Goal: Task Accomplishment & Management: Manage account settings

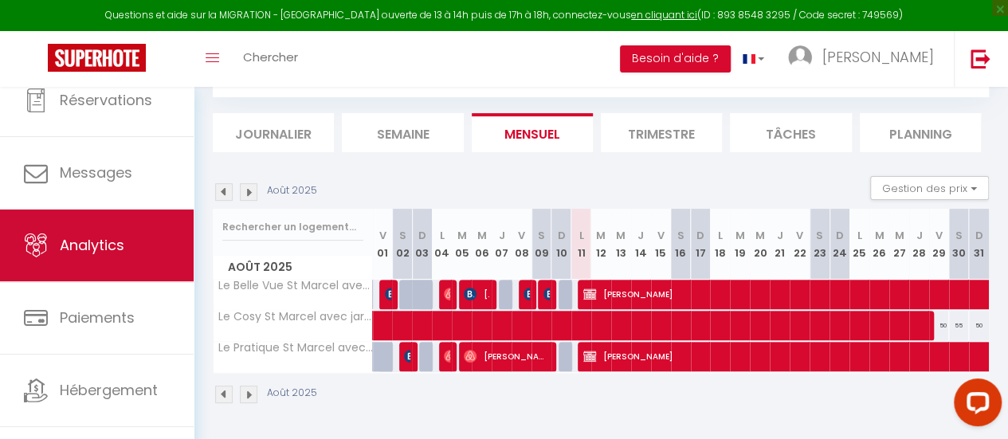
scroll to position [119, 0]
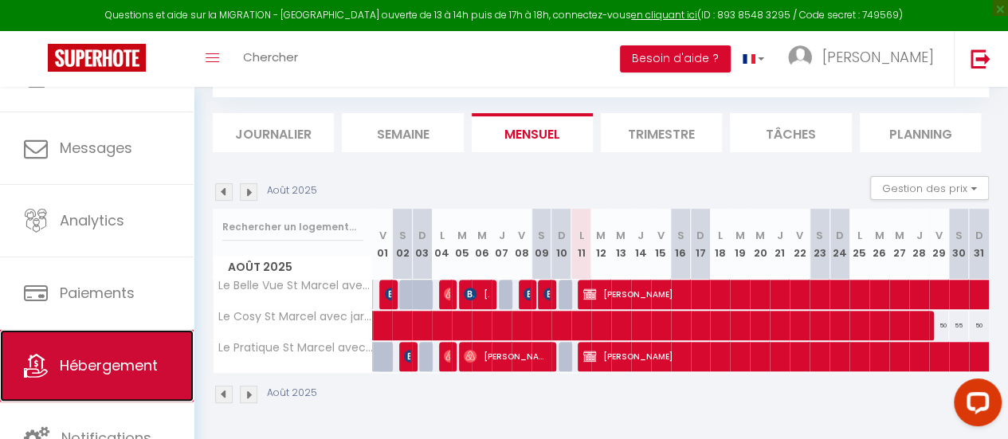
click at [120, 362] on span "Hébergement" at bounding box center [109, 366] width 98 height 20
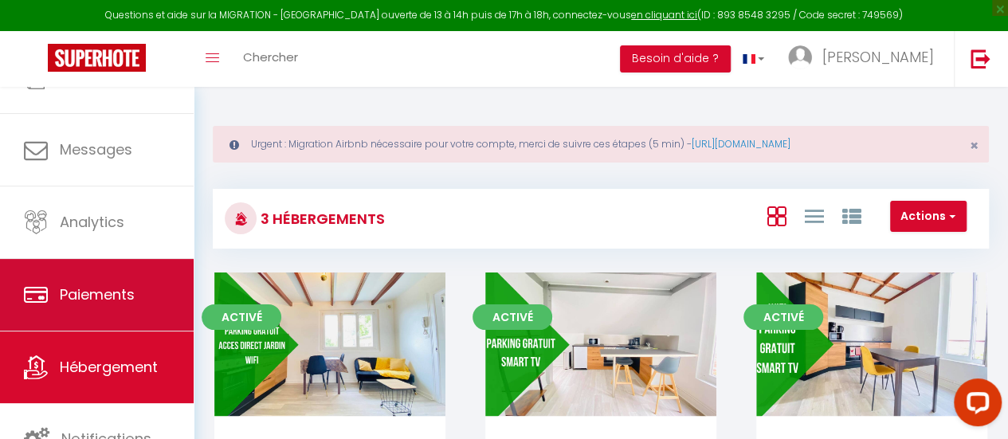
scroll to position [119, 0]
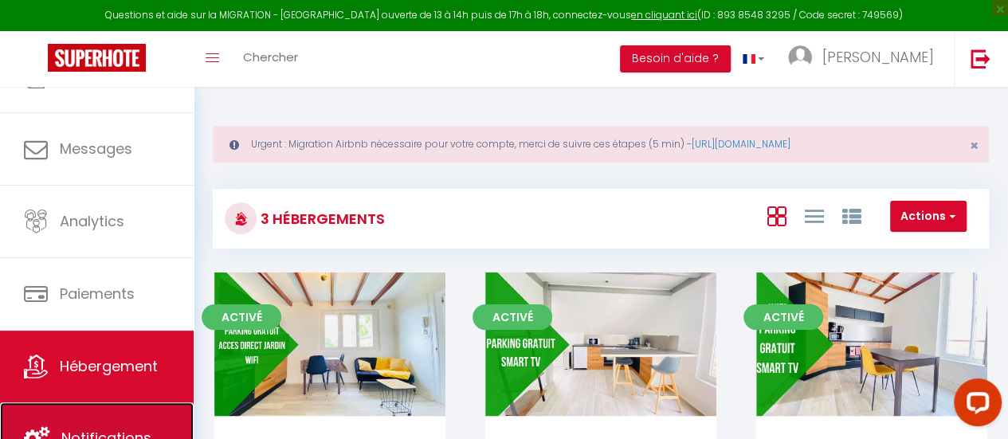
click at [115, 425] on link "Notifications" at bounding box center [97, 439] width 194 height 72
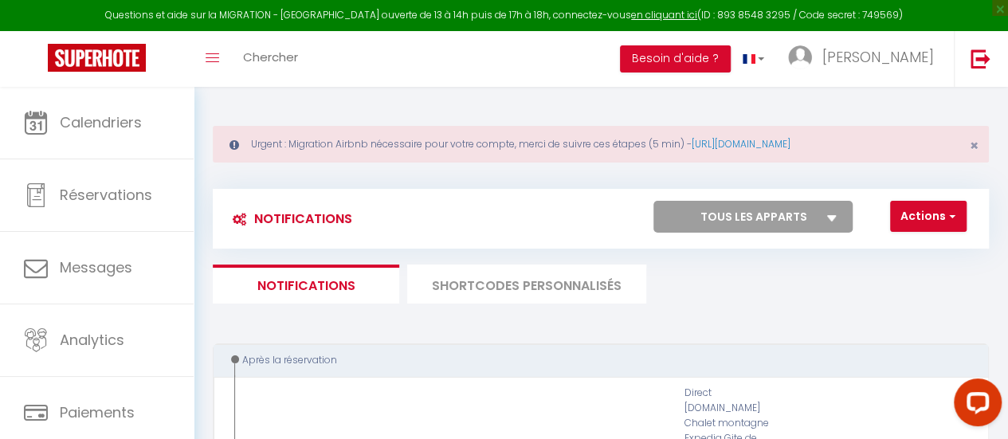
select select
checkbox input "false"
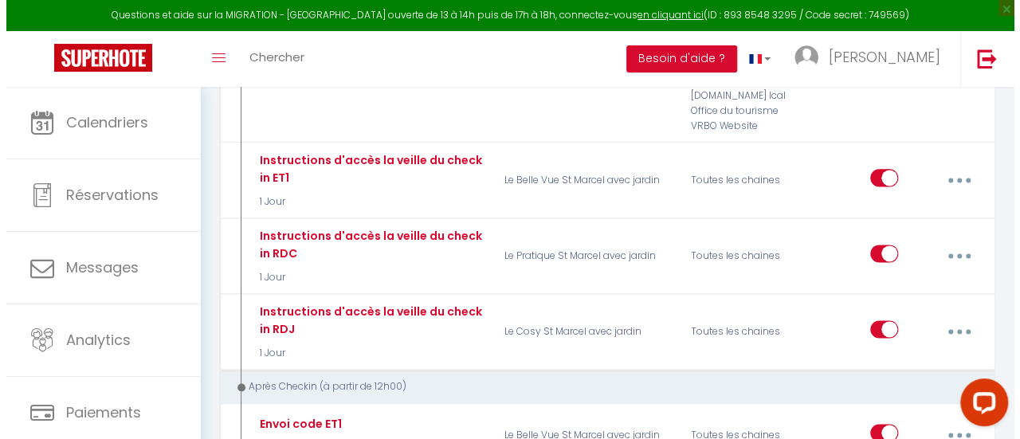
scroll to position [1036, 0]
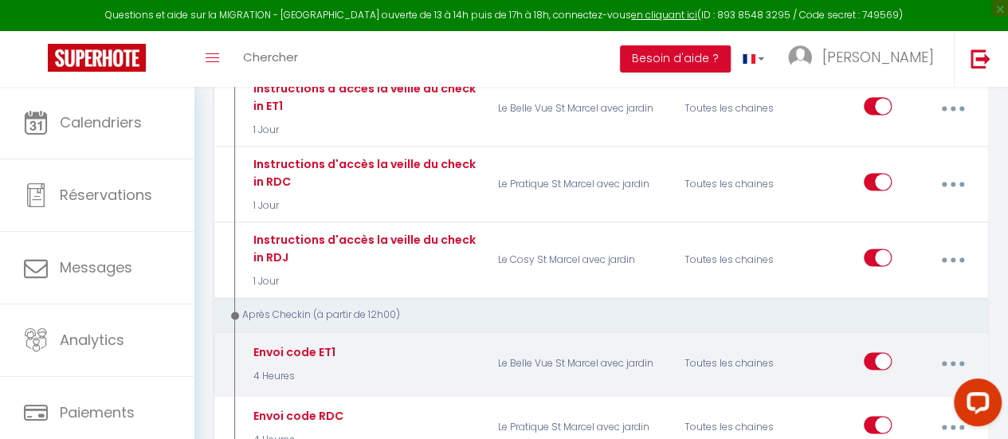
click at [964, 348] on button "button" at bounding box center [953, 363] width 42 height 30
click at [883, 389] on link "Editer" at bounding box center [910, 402] width 118 height 27
type input "Envoi code ET1"
select select "3"
select select "4 Heures"
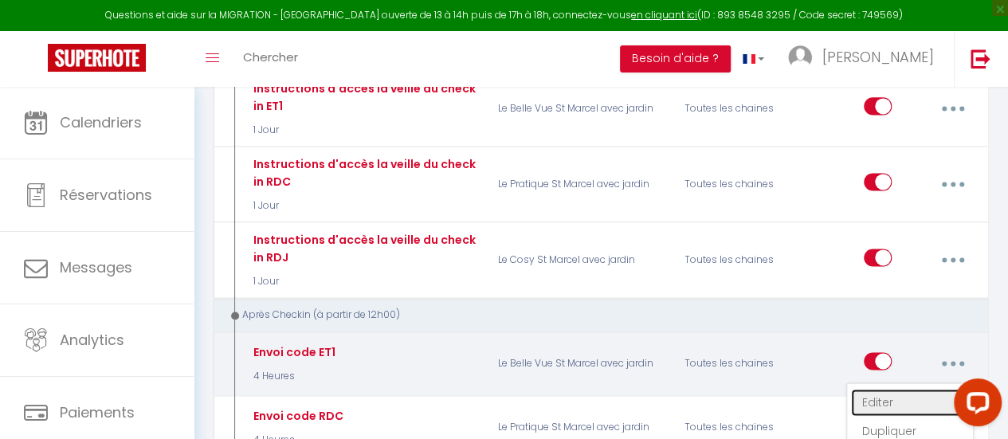
select select "if_deposit_is_paid"
checkbox input "true"
checkbox input "false"
radio input "true"
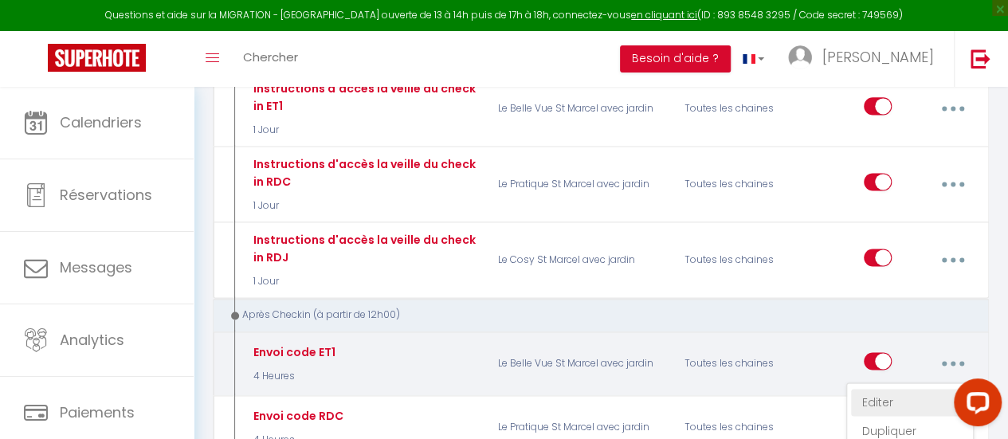
type input "Votre code d'accès pour [RENTAL:NAME]"
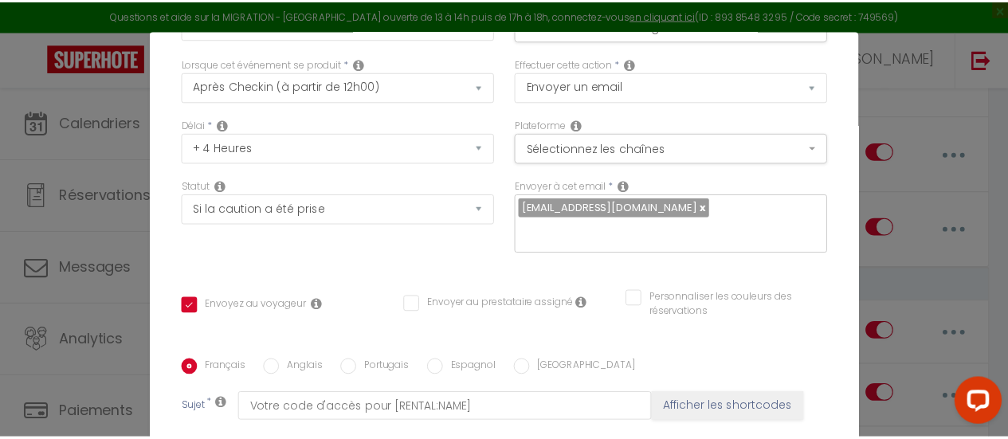
scroll to position [0, 0]
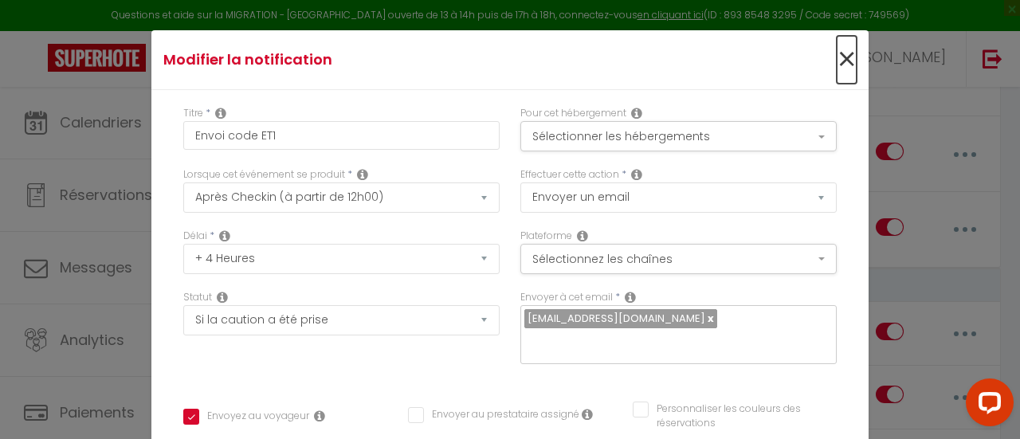
drag, startPoint x: 831, startPoint y: 61, endPoint x: 822, endPoint y: 57, distance: 9.6
click at [837, 61] on span "×" at bounding box center [847, 60] width 20 height 48
